Goal: Use online tool/utility: Utilize a website feature to perform a specific function

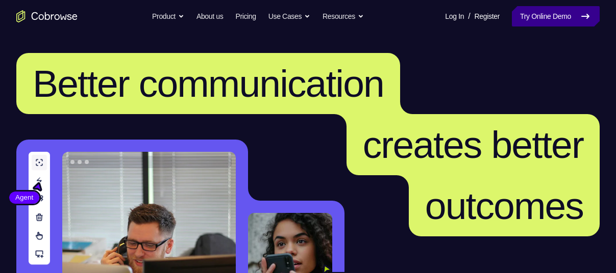
click at [571, 16] on link "Try Online Demo" at bounding box center [556, 16] width 88 height 20
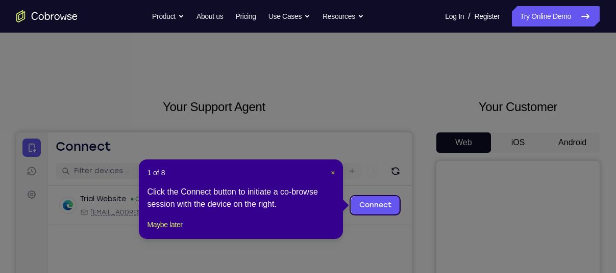
click at [331, 172] on span "×" at bounding box center [332, 173] width 4 height 8
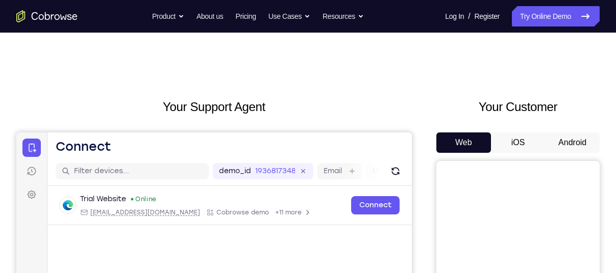
click at [582, 133] on button "Android" at bounding box center [572, 143] width 55 height 20
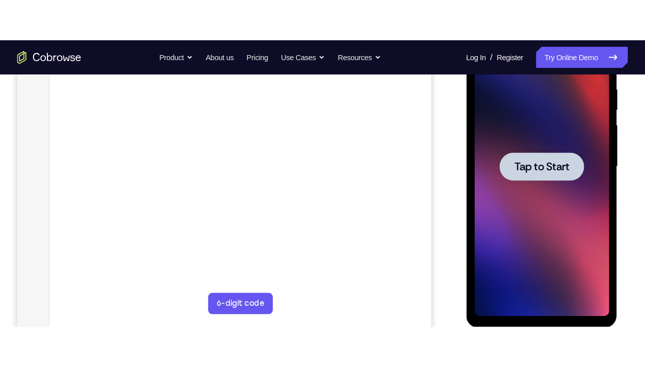
scroll to position [199, 0]
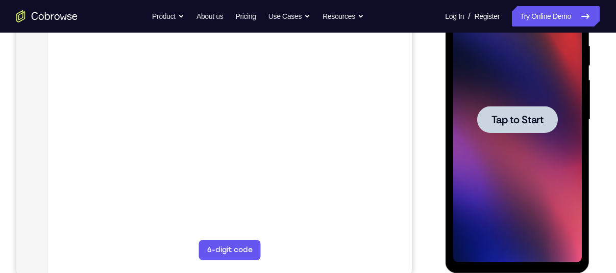
click at [533, 118] on span "Tap to Start" at bounding box center [517, 120] width 52 height 10
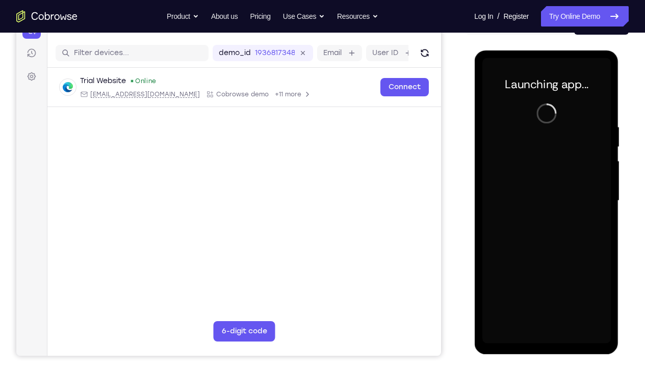
scroll to position [117, 0]
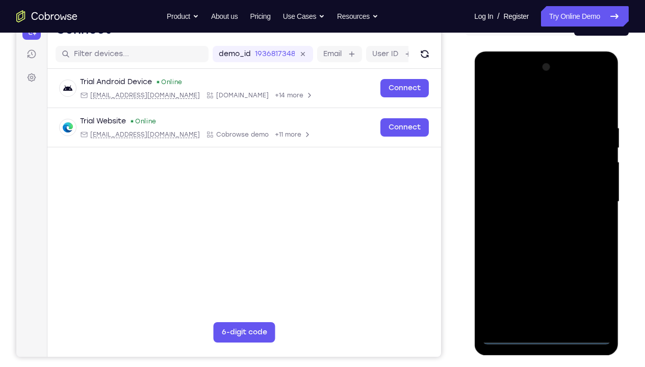
click at [543, 273] on div at bounding box center [546, 202] width 129 height 286
click at [591, 273] on div at bounding box center [546, 202] width 129 height 286
click at [496, 79] on div at bounding box center [546, 202] width 129 height 286
click at [593, 194] on div at bounding box center [546, 202] width 129 height 286
click at [533, 217] on div at bounding box center [546, 202] width 129 height 286
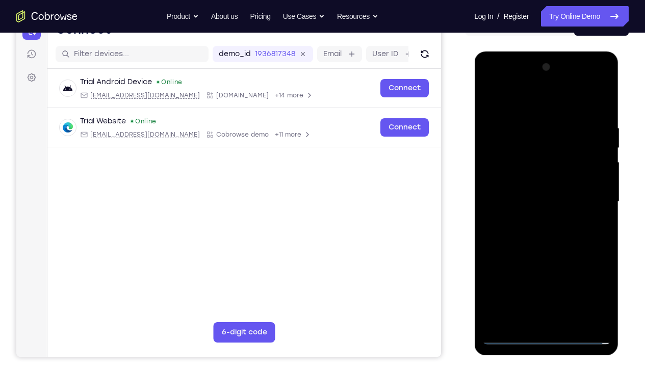
click at [510, 175] on div at bounding box center [546, 202] width 129 height 286
click at [516, 188] on div at bounding box center [546, 202] width 129 height 286
click at [541, 218] on div at bounding box center [546, 202] width 129 height 286
click at [544, 221] on div at bounding box center [546, 202] width 129 height 286
click at [578, 193] on div at bounding box center [546, 202] width 129 height 286
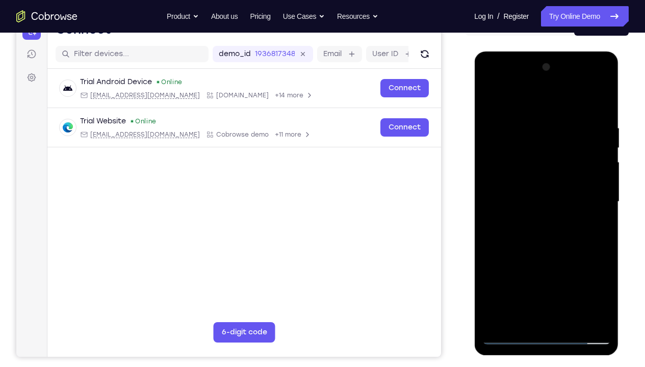
click at [513, 196] on div at bounding box center [546, 202] width 129 height 286
click at [530, 220] on div at bounding box center [546, 202] width 129 height 286
click at [578, 193] on div at bounding box center [546, 202] width 129 height 286
click at [544, 176] on div at bounding box center [546, 202] width 129 height 286
click at [596, 98] on div at bounding box center [546, 202] width 129 height 286
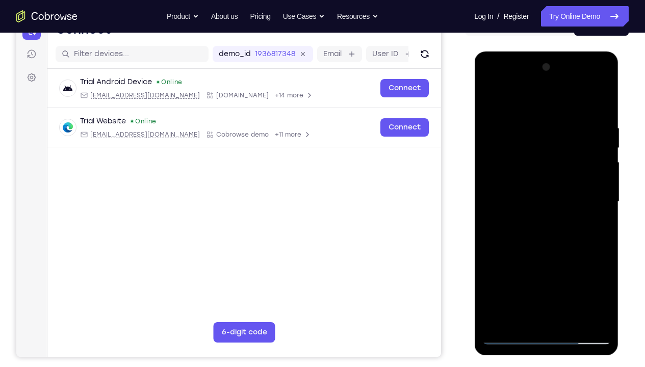
click at [573, 273] on div at bounding box center [546, 202] width 129 height 286
click at [546, 251] on div at bounding box center [546, 202] width 129 height 286
click at [606, 145] on div at bounding box center [546, 202] width 129 height 286
click at [494, 95] on div at bounding box center [546, 202] width 129 height 286
click at [539, 113] on div at bounding box center [546, 202] width 129 height 286
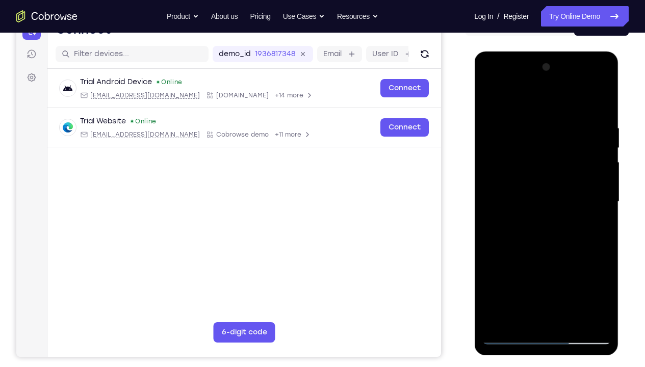
drag, startPoint x: 600, startPoint y: 151, endPoint x: 409, endPoint y: 191, distance: 195.2
click at [474, 191] on html "Online web based iOS Simulators and Android Emulators. Run iPhone, iPad, Mobile…" at bounding box center [546, 205] width 145 height 306
click at [598, 104] on div at bounding box center [546, 202] width 129 height 286
drag, startPoint x: 567, startPoint y: 111, endPoint x: 829, endPoint y: 164, distance: 266.8
click at [474, 127] on html "Online web based iOS Simulators and Android Emulators. Run iPhone, iPad, Mobile…" at bounding box center [546, 205] width 145 height 306
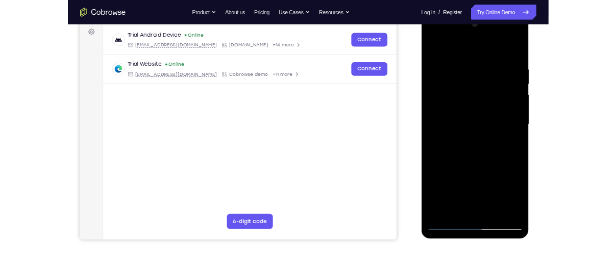
scroll to position [140, 0]
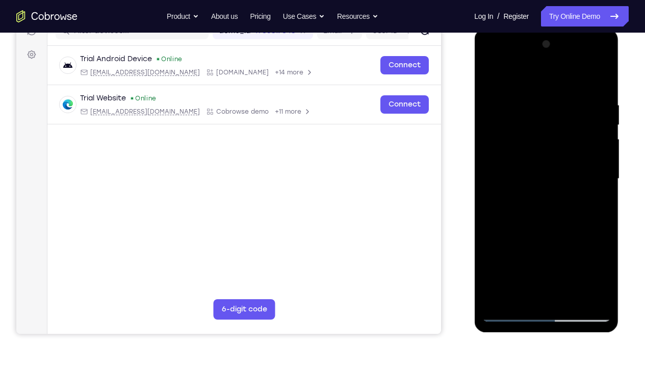
drag, startPoint x: 544, startPoint y: 158, endPoint x: 530, endPoint y: 139, distance: 23.3
click at [530, 139] on div at bounding box center [546, 179] width 129 height 286
drag, startPoint x: 534, startPoint y: 166, endPoint x: 531, endPoint y: 157, distance: 9.7
click at [531, 157] on div at bounding box center [546, 179] width 129 height 286
